Goal: Information Seeking & Learning: Learn about a topic

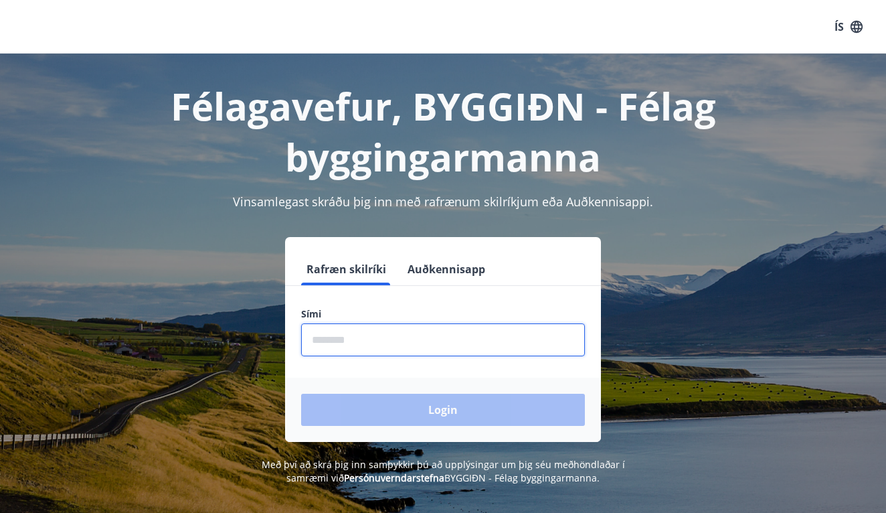
click at [378, 348] on input "phone" at bounding box center [443, 339] width 284 height 33
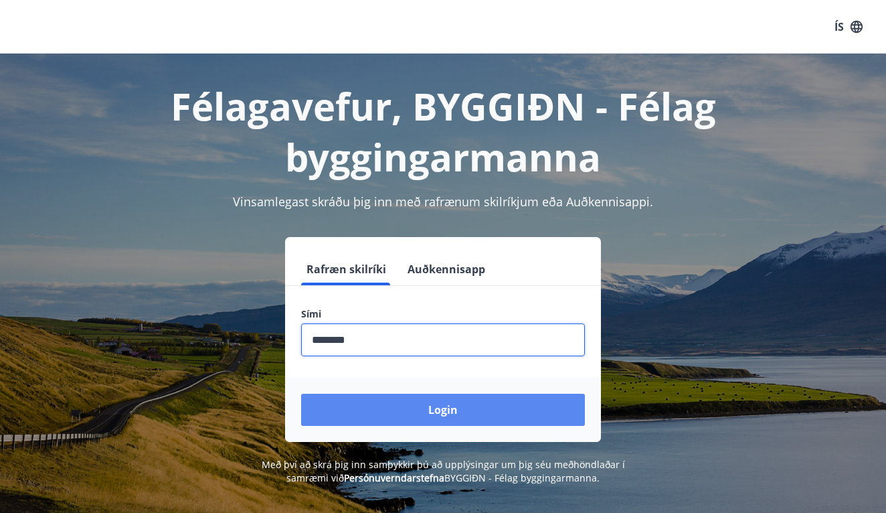
type input "********"
click at [412, 408] on button "Login" at bounding box center [443, 410] width 284 height 32
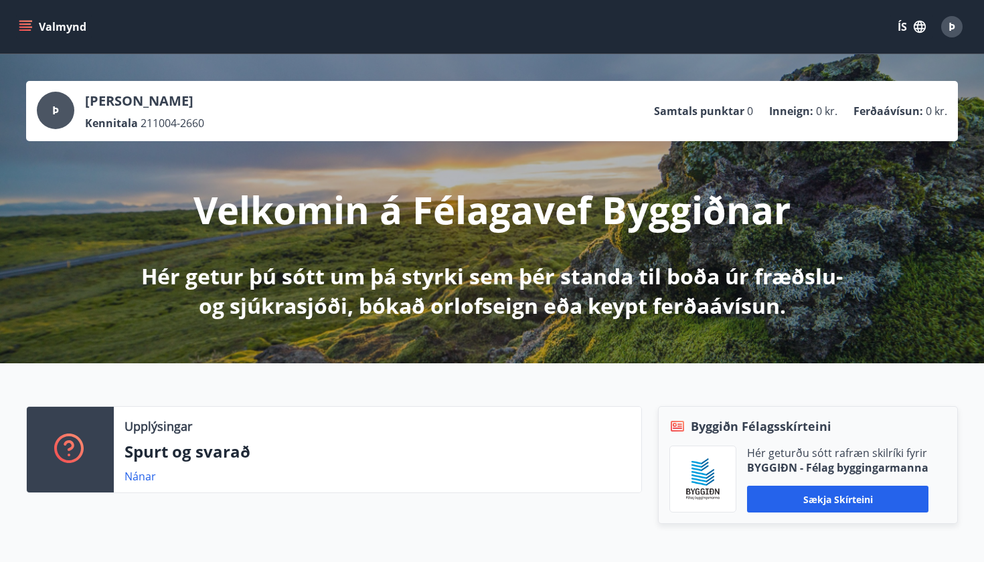
click at [79, 31] on button "Valmynd" at bounding box center [54, 27] width 76 height 24
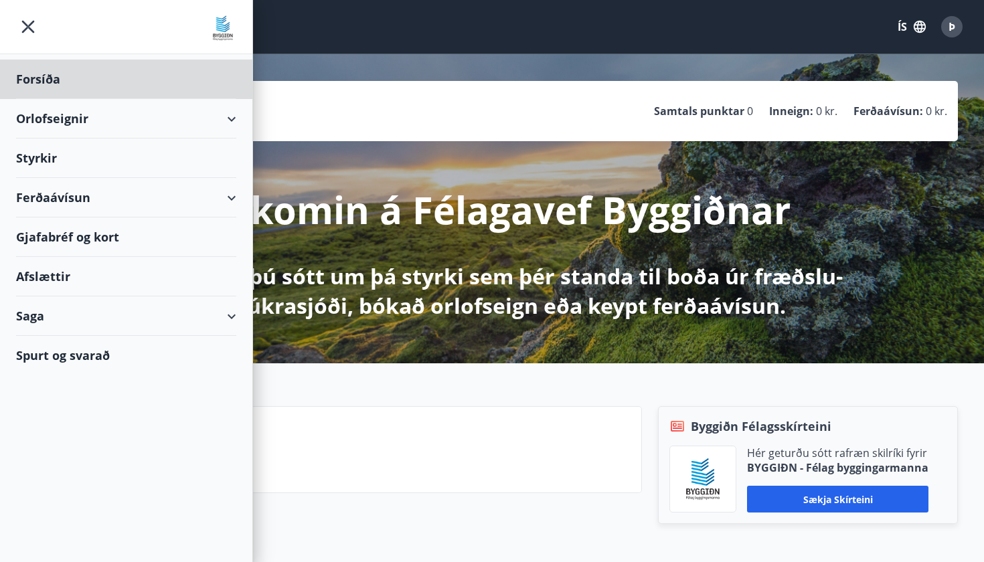
click at [37, 99] on div "Styrkir" at bounding box center [126, 80] width 220 height 40
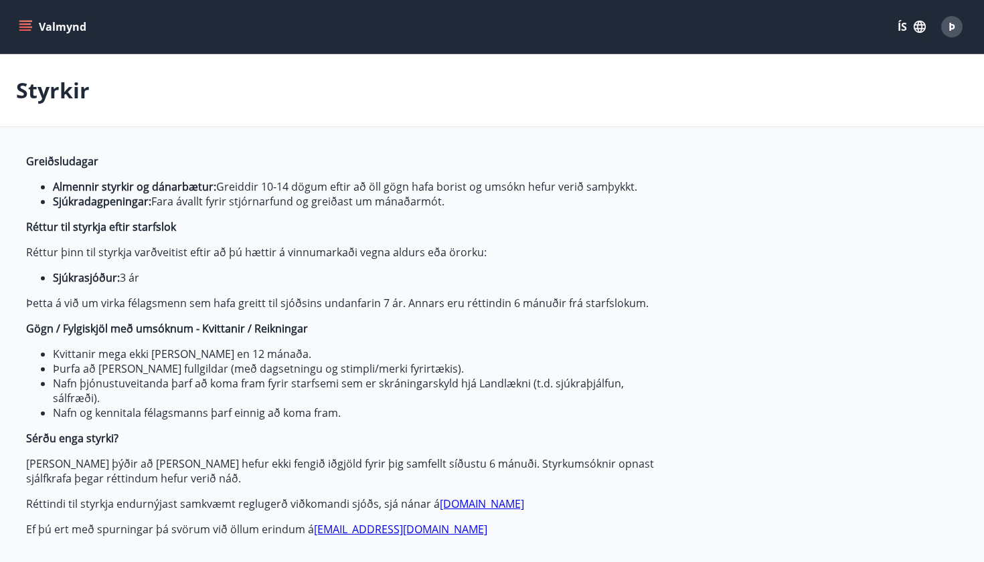
type input "***"
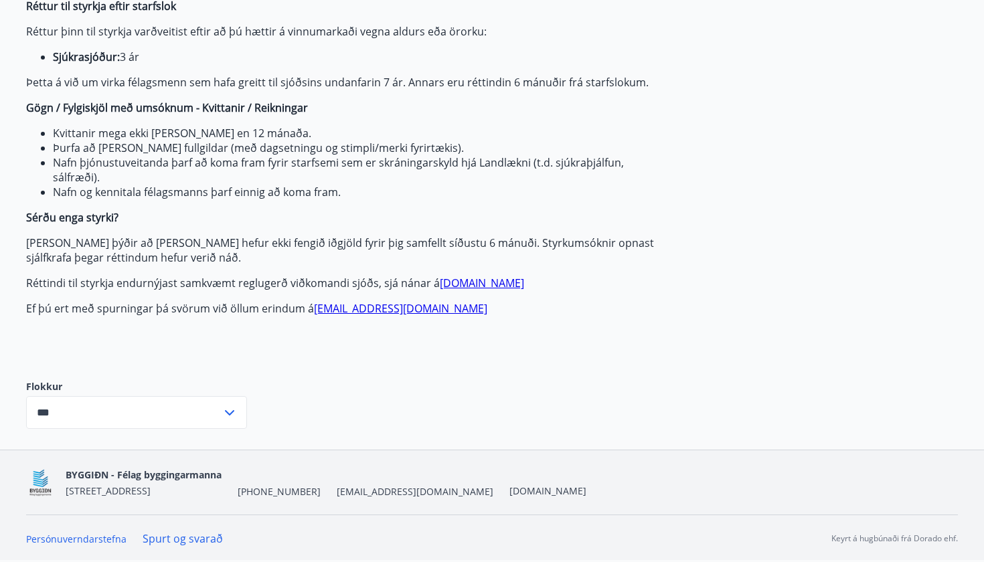
scroll to position [221, 0]
click at [223, 408] on icon at bounding box center [230, 413] width 16 height 16
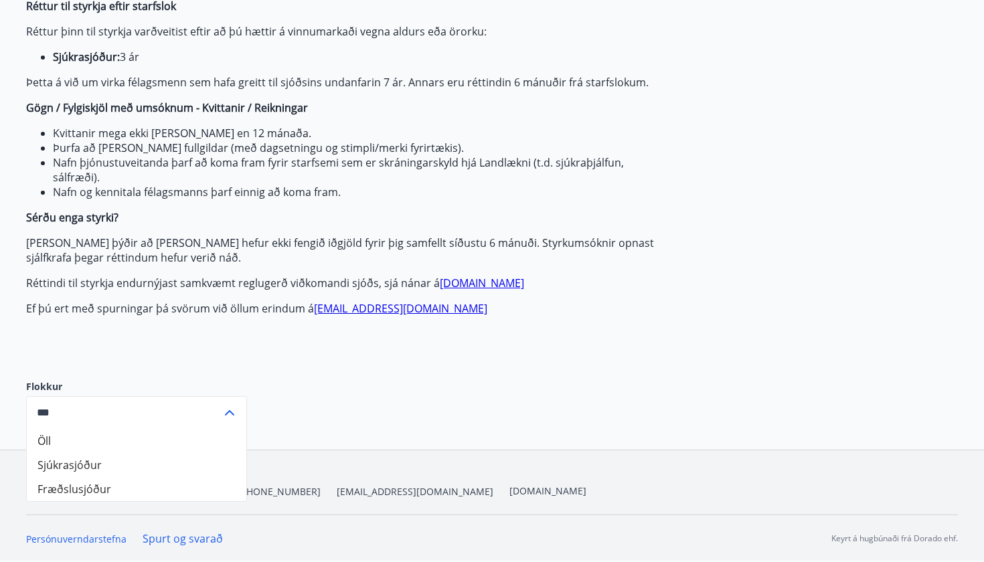
click at [220, 409] on input "***" at bounding box center [124, 412] width 196 height 33
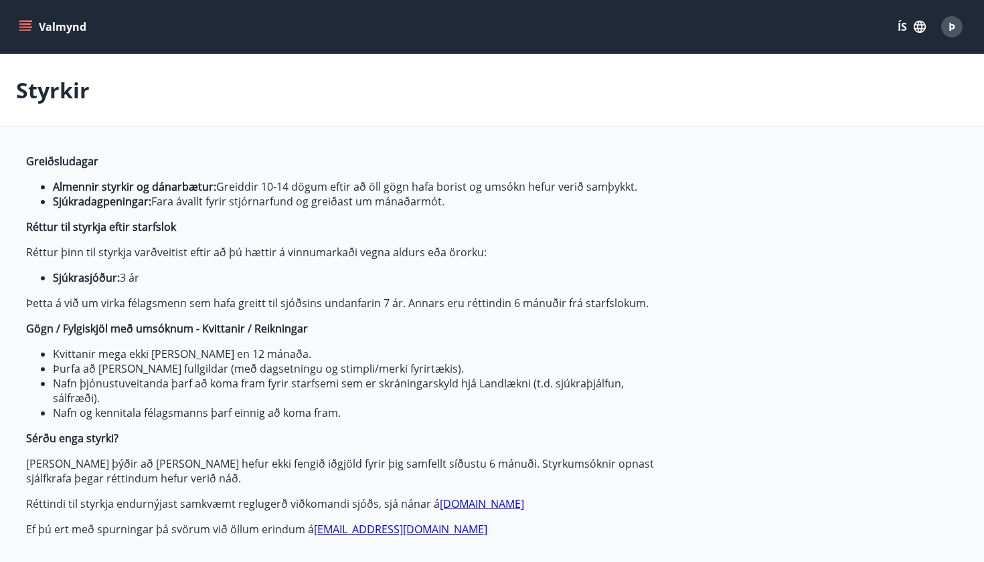
scroll to position [0, 0]
click at [60, 23] on button "Valmynd" at bounding box center [54, 27] width 76 height 24
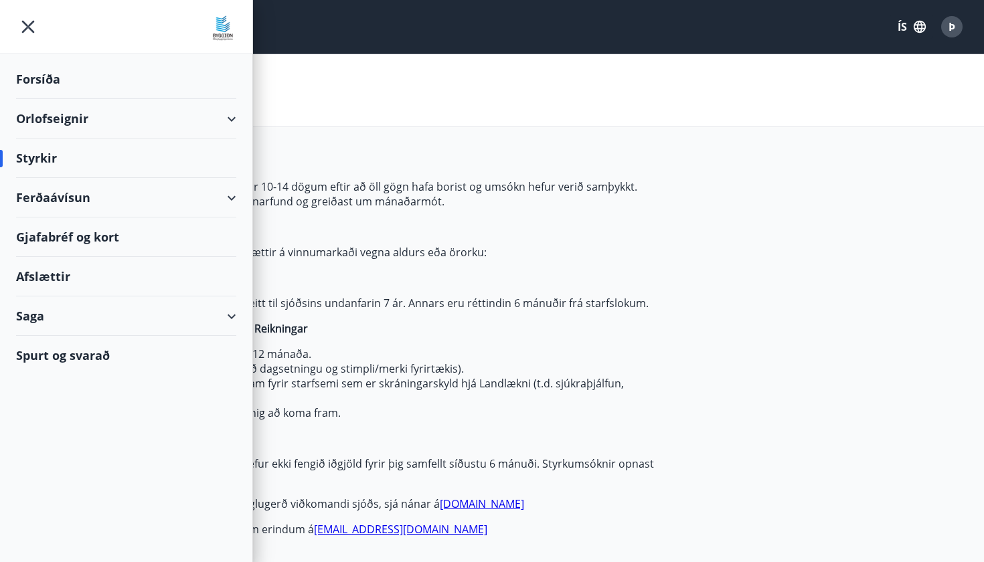
click at [223, 317] on div "Saga" at bounding box center [126, 317] width 220 height 40
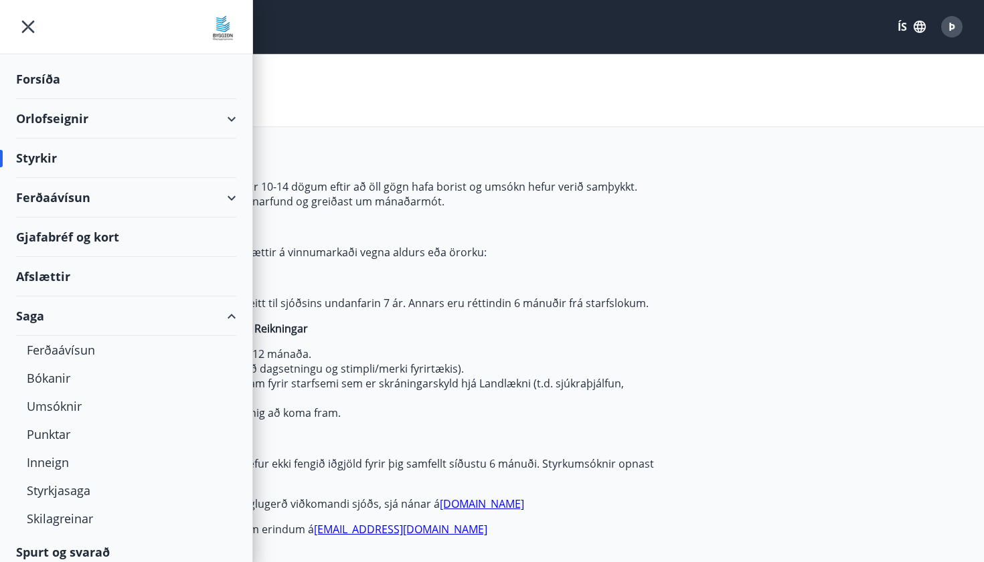
click at [225, 319] on div "Saga" at bounding box center [126, 317] width 220 height 40
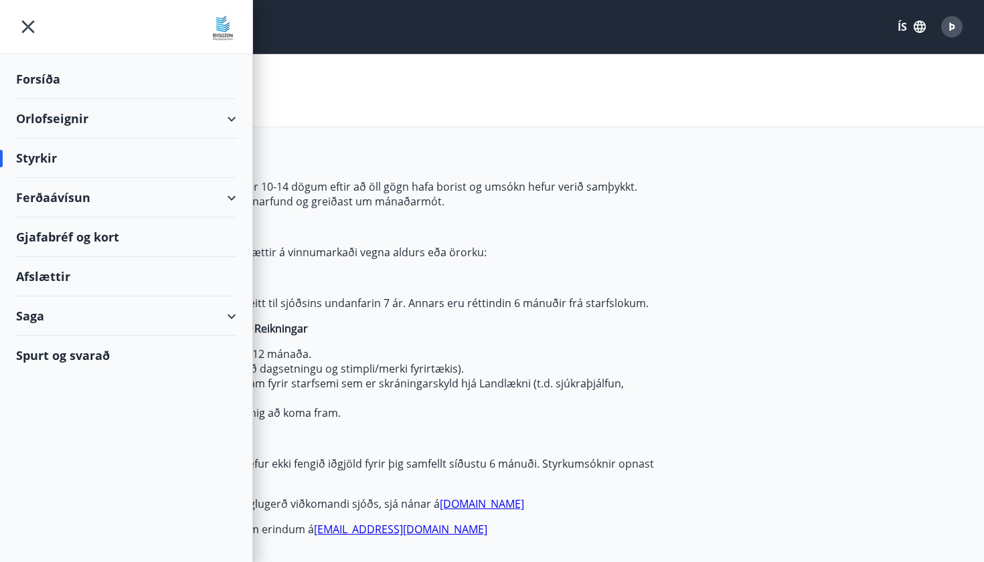
click at [24, 27] on icon "menu" at bounding box center [28, 27] width 24 height 24
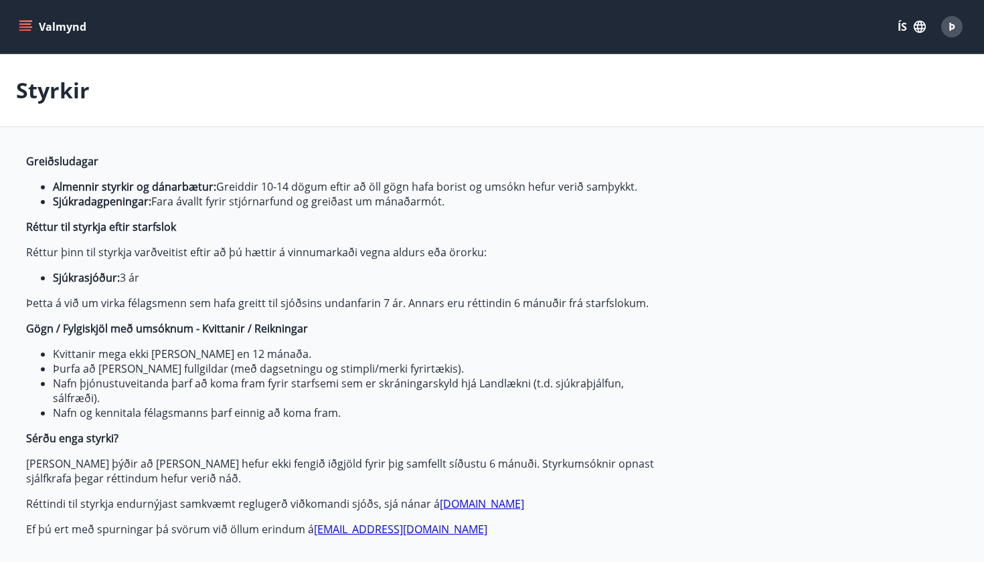
click at [87, 28] on button "Valmynd" at bounding box center [54, 27] width 76 height 24
click at [886, 35] on div "Þ" at bounding box center [951, 26] width 21 height 21
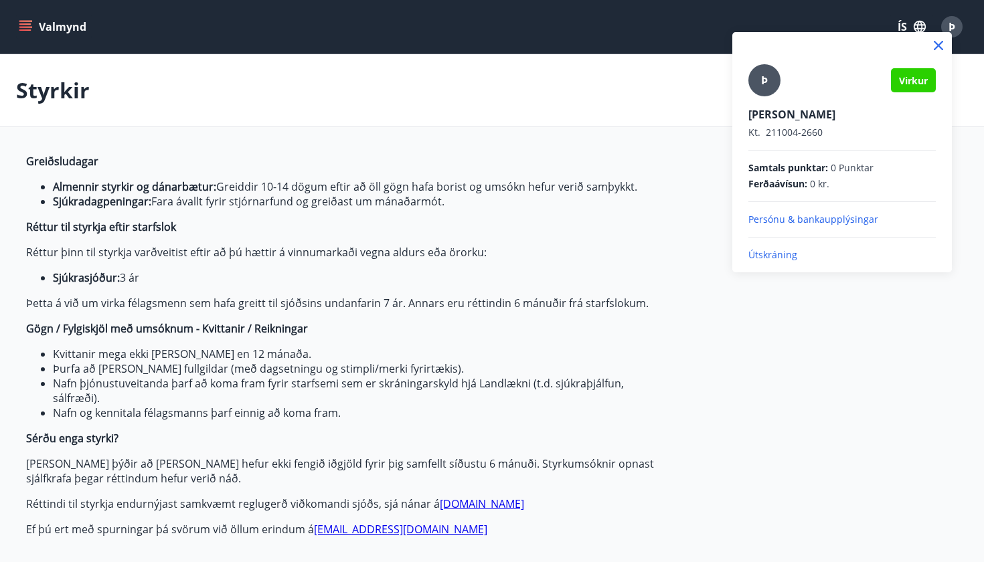
click at [756, 80] on div "Þ" at bounding box center [765, 80] width 32 height 32
click at [756, 98] on input "Þ" at bounding box center [840, 105] width 182 height 14
click at [250, 34] on div at bounding box center [492, 281] width 984 height 562
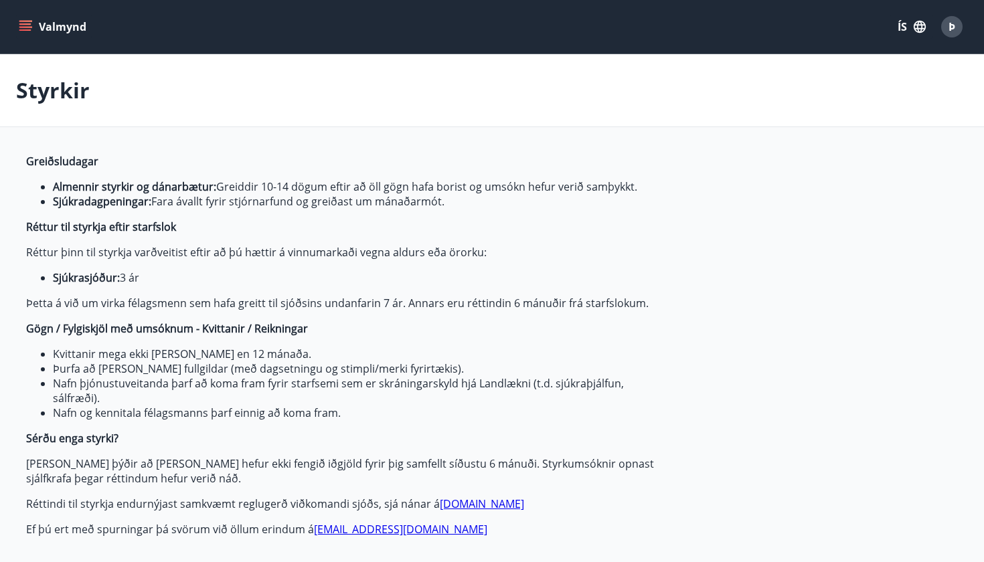
click at [103, 17] on div "Valmynd ÍS Þ" at bounding box center [492, 27] width 952 height 32
click at [75, 26] on button "Valmynd" at bounding box center [54, 27] width 76 height 24
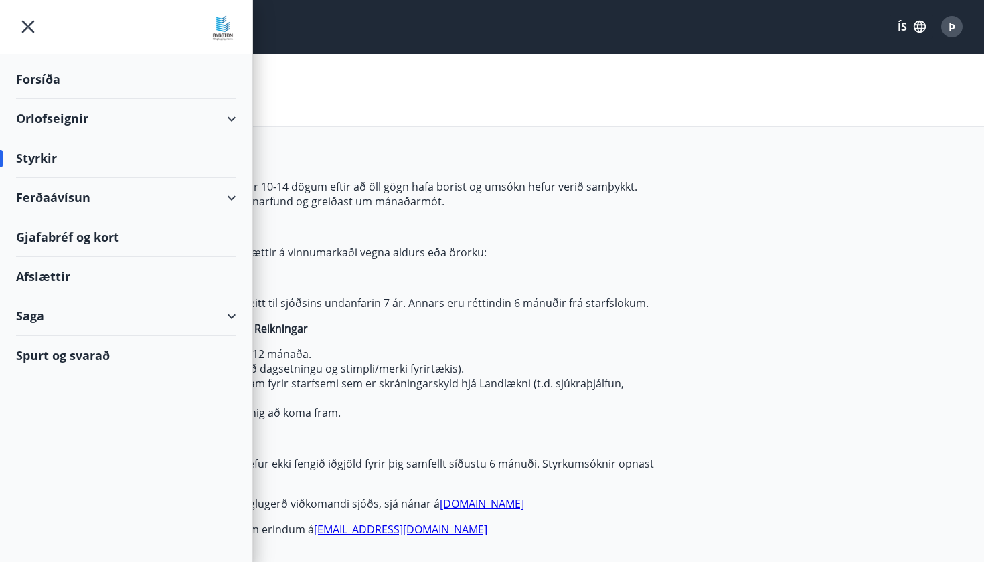
click at [61, 73] on div "Forsíða" at bounding box center [126, 80] width 220 height 40
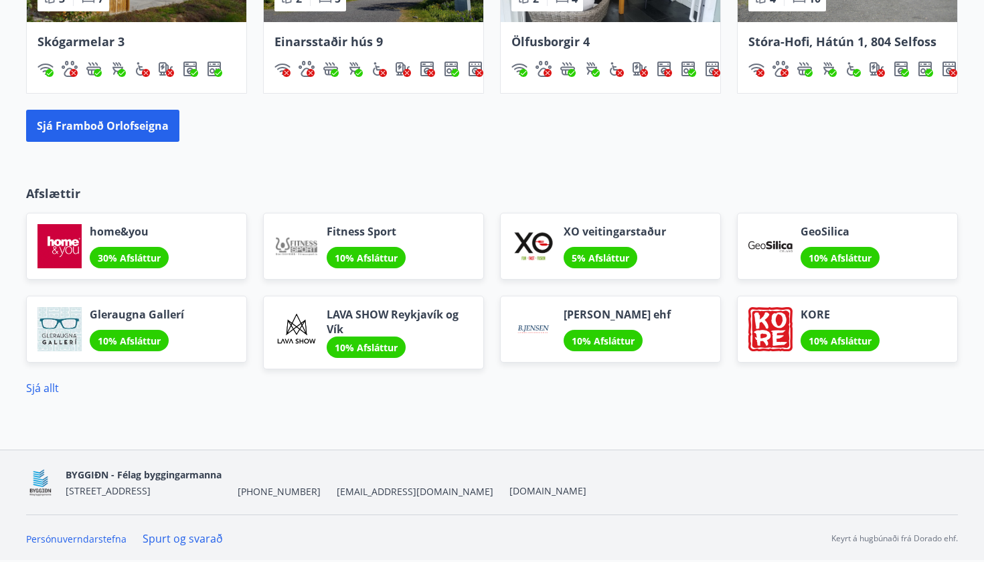
scroll to position [1012, 0]
click at [51, 393] on link "Sjá allt" at bounding box center [42, 388] width 33 height 15
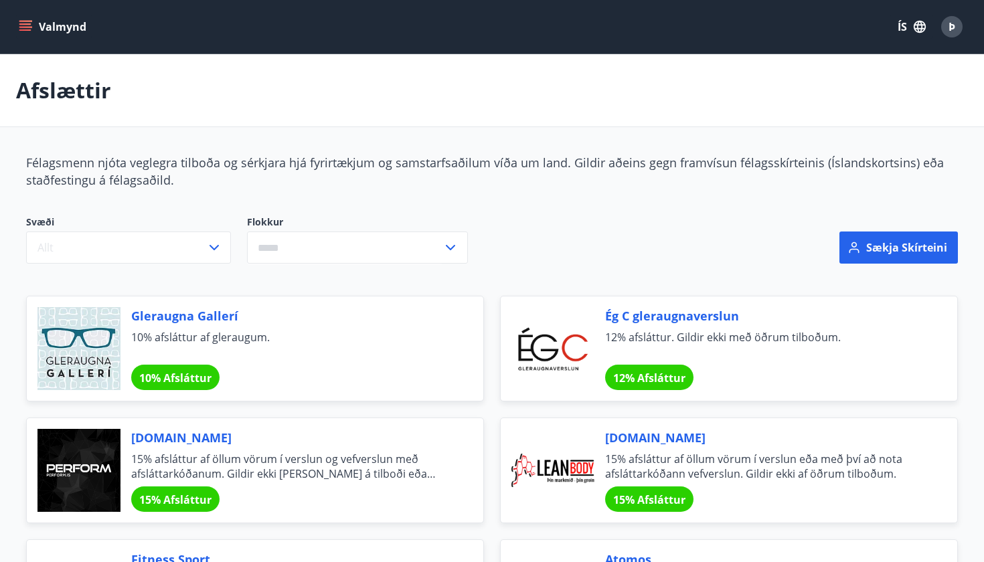
click at [54, 38] on button "Valmynd" at bounding box center [54, 27] width 76 height 24
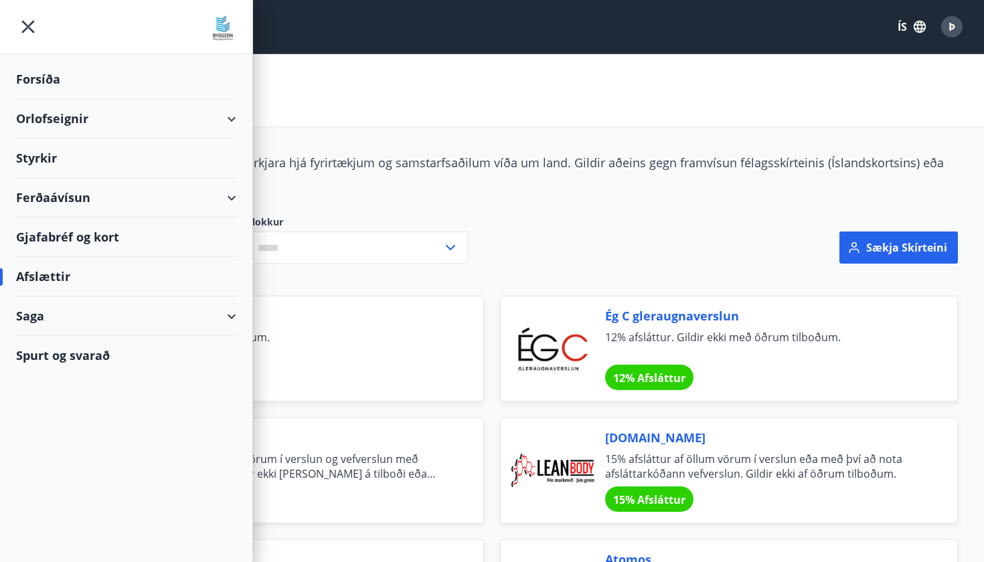
click at [226, 118] on div "Orlofseignir" at bounding box center [126, 119] width 220 height 40
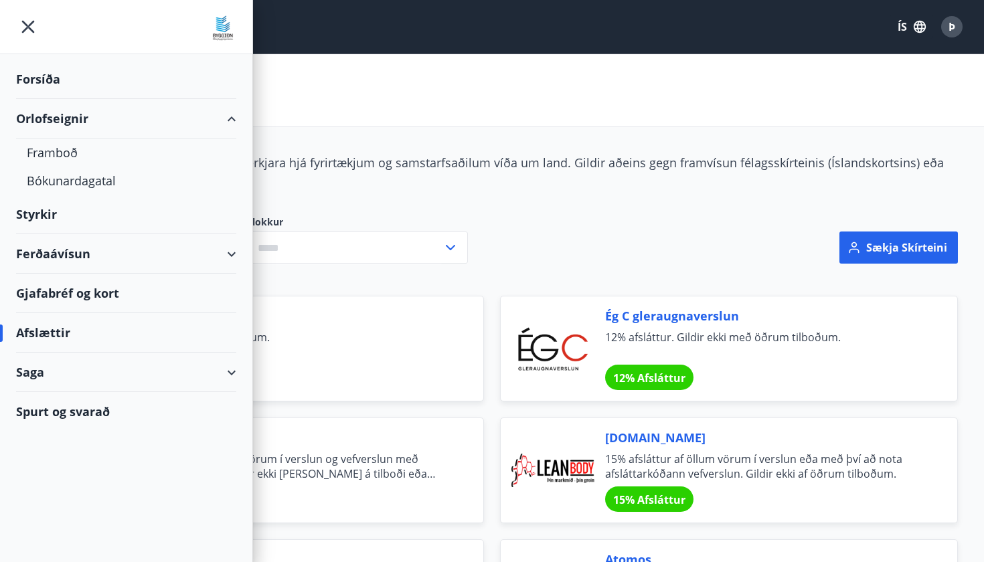
click at [226, 118] on div "Orlofseignir" at bounding box center [126, 119] width 220 height 40
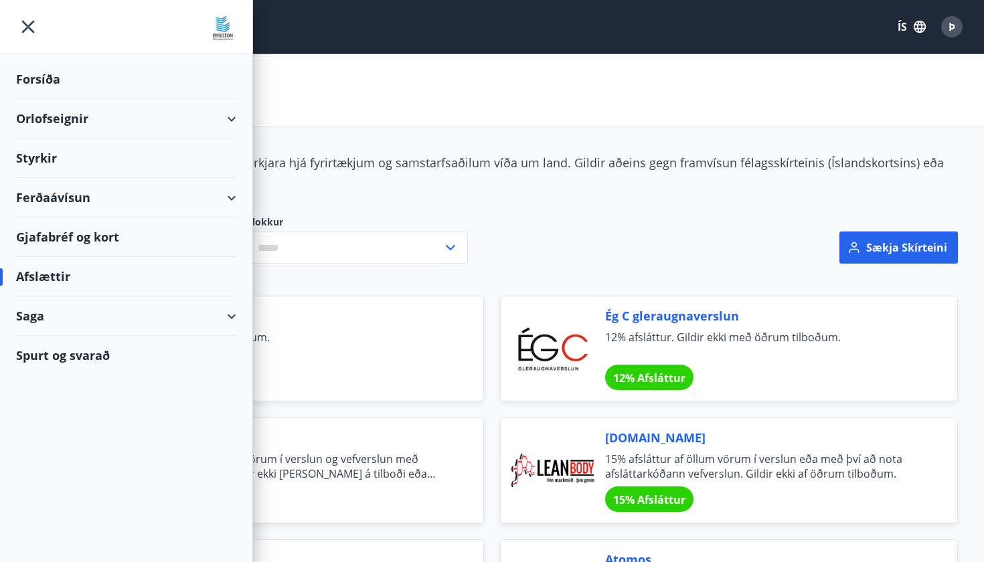
click at [38, 99] on div "Styrkir" at bounding box center [126, 80] width 220 height 40
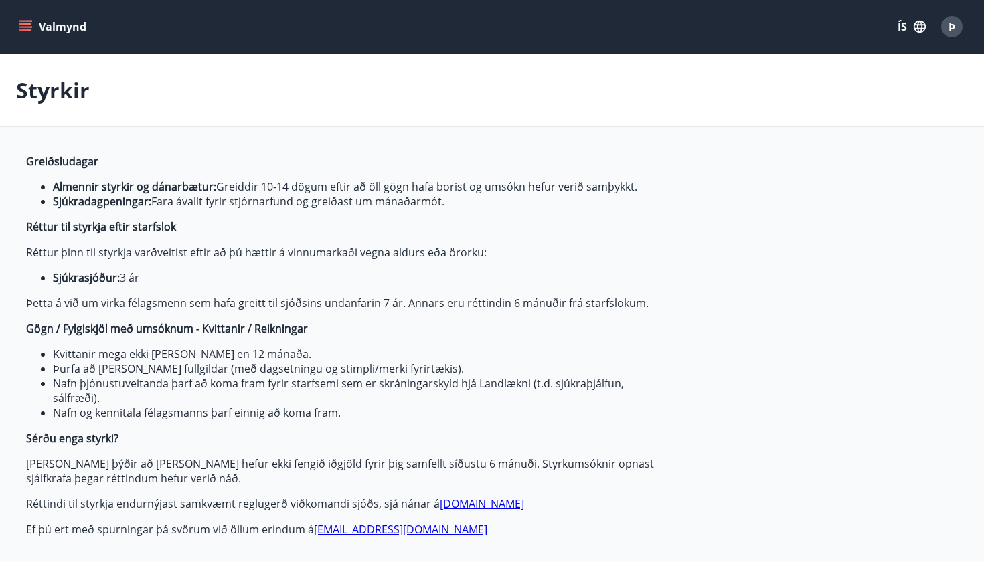
type input "***"
click at [886, 35] on div "Þ" at bounding box center [951, 26] width 21 height 21
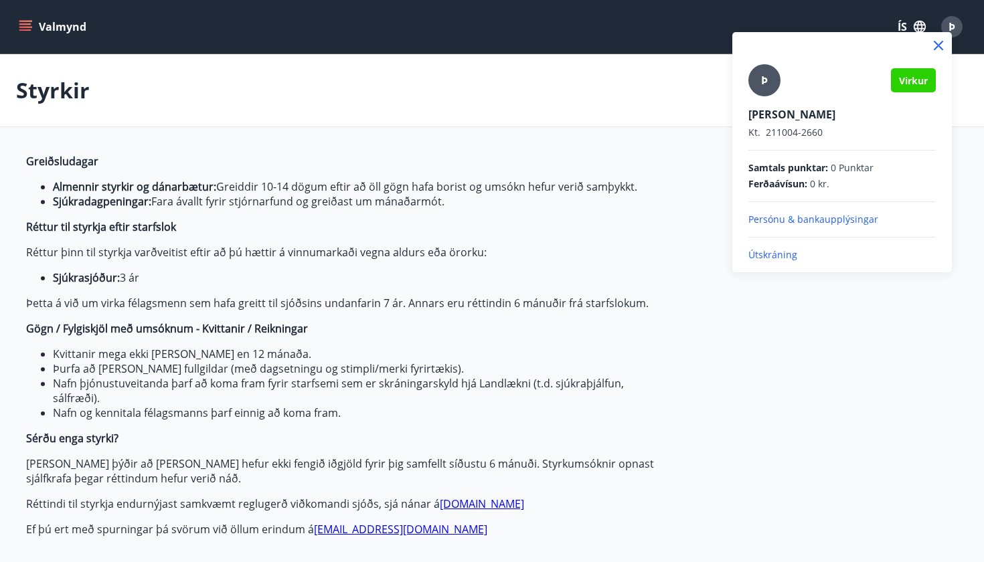
click at [886, 34] on div at bounding box center [842, 45] width 220 height 27
click at [886, 26] on div at bounding box center [492, 281] width 984 height 562
